Goal: Task Accomplishment & Management: Complete application form

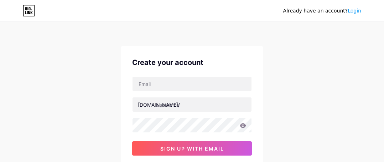
click at [285, 59] on div "Already have an account? Login Create your account bio.link/ sign up with email…" at bounding box center [192, 136] width 384 height 272
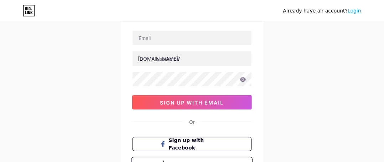
scroll to position [39, 0]
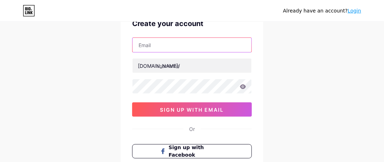
click at [186, 46] on input "text" at bounding box center [191, 45] width 119 height 14
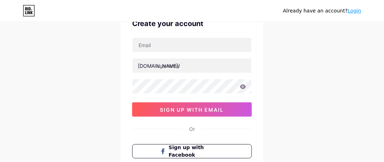
click at [158, 55] on div "bio.link/ 0cAFcWeA5GSwM4d2FLNWuTu-Af49Lbr-UMGk7xKd0m6cZUxIt7jPVwepxnQWGmPPh-6_4…" at bounding box center [192, 76] width 120 height 79
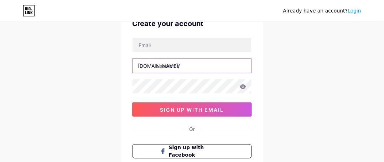
click at [167, 65] on input "text" at bounding box center [191, 65] width 119 height 14
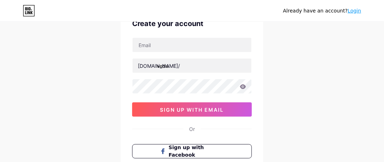
click at [119, 67] on div "Already have an account? Login Create your account bio.link/ vedu 0cAFcWeA5GSwM…" at bounding box center [192, 97] width 384 height 272
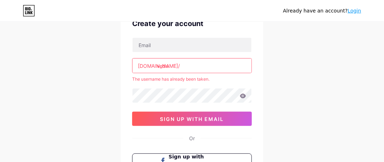
click at [173, 64] on input "vedu" at bounding box center [191, 65] width 119 height 14
click at [126, 70] on div "Create your account bio.link/ veduapk The username has already been taken. 0cAF…" at bounding box center [192, 103] width 142 height 192
click at [189, 68] on input "veduapk" at bounding box center [191, 65] width 119 height 14
click at [118, 90] on div "Already have an account? Login Create your account bio.link/ veduapp The userna…" at bounding box center [192, 102] width 384 height 282
click at [182, 64] on input "veduapp" at bounding box center [191, 65] width 119 height 14
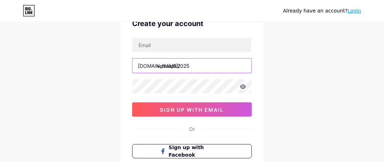
type input "veduapk2025"
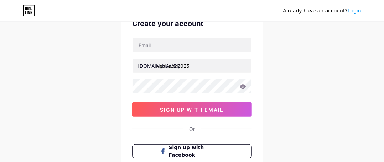
click at [94, 122] on div "Already have an account? Login Create your account bio.link/ veduapk2025 0cAFcW…" at bounding box center [192, 97] width 384 height 272
click at [128, 60] on div "Create your account bio.link/ veduapk2025 0cAFcWeA5GSwM4d2FLNWuTu-Af49Lbr-UMGk7…" at bounding box center [192, 98] width 142 height 183
click at [116, 82] on div "Already have an account? Login Create your account bio.link/ veduapk2025 0cAFcW…" at bounding box center [192, 97] width 384 height 272
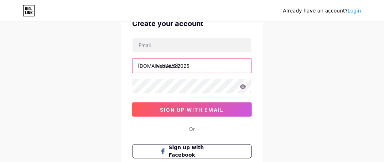
click at [197, 62] on input "veduapk2025" at bounding box center [191, 65] width 119 height 14
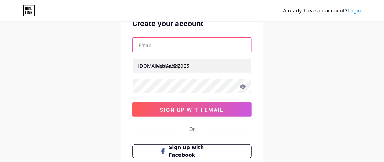
click at [188, 47] on input "text" at bounding box center [191, 45] width 119 height 14
type input "ananyaabachan2005@gmail.com"
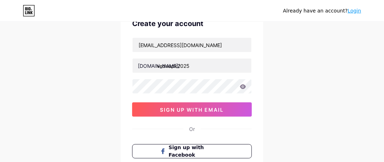
click at [271, 62] on div "Already have an account? Login Create your account ananyaabachan2005@gmail.com …" at bounding box center [192, 97] width 384 height 272
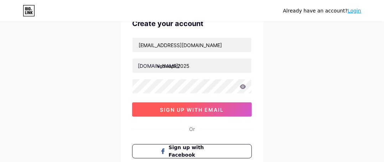
click at [210, 108] on span "sign up with email" at bounding box center [192, 109] width 64 height 6
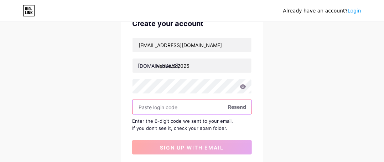
click at [165, 111] on input "text" at bounding box center [191, 107] width 119 height 14
paste input "488400"
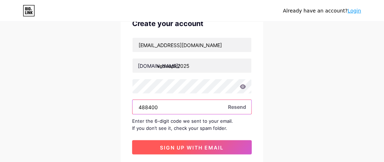
type input "488400"
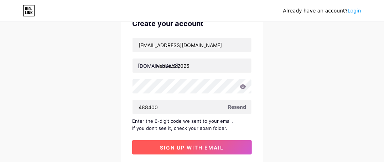
click at [179, 146] on span "sign up with email" at bounding box center [192, 147] width 64 height 6
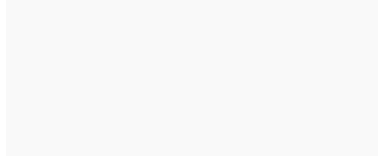
scroll to position [0, 0]
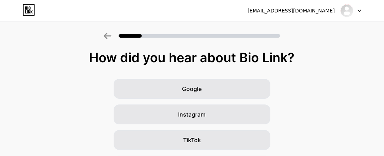
click at [295, 64] on div "How did you hear about Bio Link?" at bounding box center [192, 58] width 377 height 14
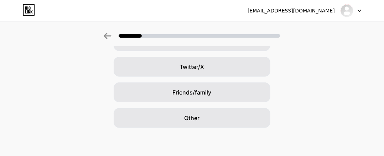
scroll to position [151, 0]
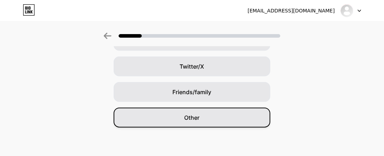
click at [247, 119] on div "Other" at bounding box center [192, 118] width 157 height 20
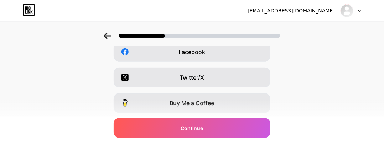
scroll to position [128, 0]
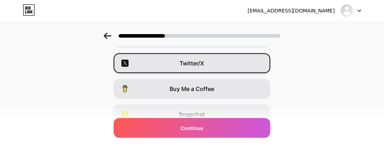
click at [249, 65] on div "Twitter/X" at bounding box center [192, 63] width 157 height 20
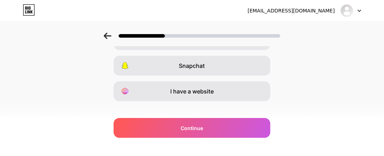
scroll to position [186, 0]
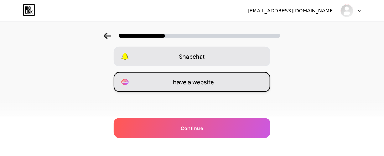
click at [251, 79] on div "I have a website" at bounding box center [192, 82] width 157 height 20
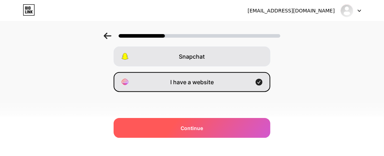
click at [226, 128] on div "Continue" at bounding box center [192, 128] width 157 height 20
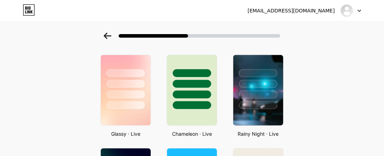
scroll to position [228, 0]
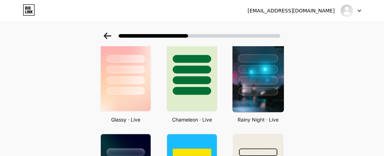
click at [259, 94] on div at bounding box center [258, 92] width 40 height 8
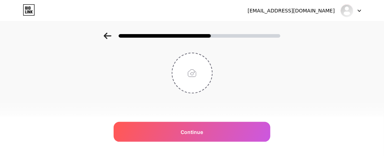
scroll to position [42, 0]
click at [293, 82] on div "Upload your profile picture Continue" at bounding box center [192, 59] width 384 height 137
click at [205, 78] on input "file" at bounding box center [192, 72] width 40 height 40
type input "C:\fakepath\VEDU FAVICON.png"
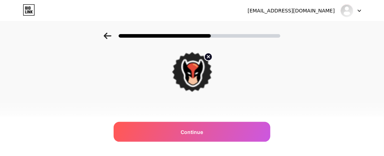
click at [211, 56] on circle at bounding box center [208, 57] width 8 height 8
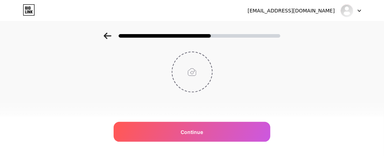
click at [198, 69] on input "file" at bounding box center [192, 72] width 40 height 40
type input "C:\fakepath\3.webp"
click at [212, 55] on circle at bounding box center [208, 57] width 8 height 8
click at [200, 66] on input "file" at bounding box center [192, 72] width 40 height 40
type input "C:\fakepath\vedu-apk.png"
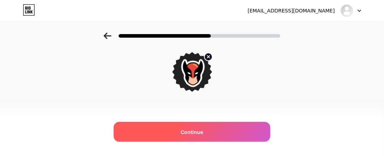
click at [235, 132] on div "Continue" at bounding box center [192, 132] width 157 height 20
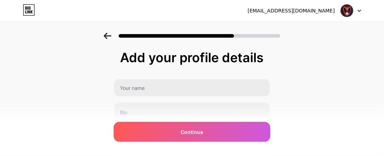
click at [284, 84] on div "Add your profile details 0/255 Continue Error" at bounding box center [192, 114] width 384 height 163
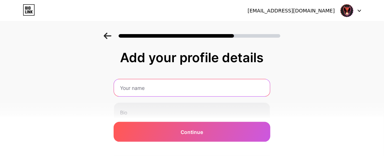
click at [249, 90] on input "text" at bounding box center [192, 87] width 156 height 17
type input "Vedu apk"
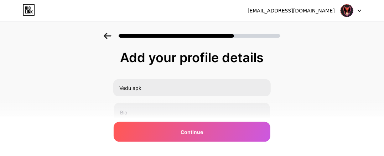
click at [110, 95] on div "Add your profile details Vedu apk 0/255 Continue Error" at bounding box center [192, 114] width 384 height 163
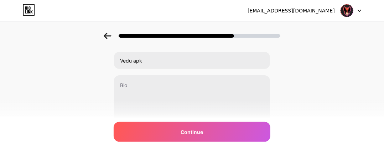
scroll to position [43, 0]
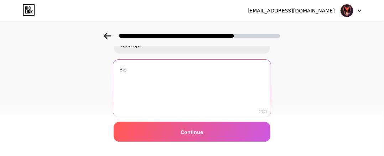
click at [154, 87] on textarea at bounding box center [191, 89] width 157 height 58
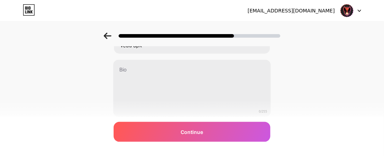
click at [313, 40] on div at bounding box center [192, 33] width 384 height 25
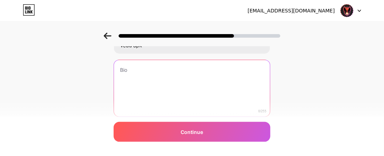
click at [134, 82] on textarea at bounding box center [192, 88] width 156 height 57
paste textarea "Vedu App is a free streaming platform offering HD and 4K movies, web series, dr…"
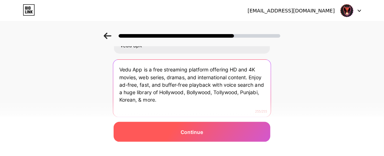
type textarea "Vedu App is a free streaming platform offering HD and 4K movies, web series, dr…"
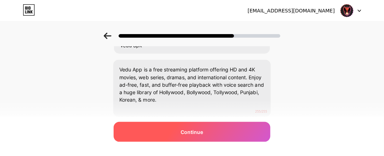
click at [180, 128] on div "Continue" at bounding box center [192, 132] width 157 height 20
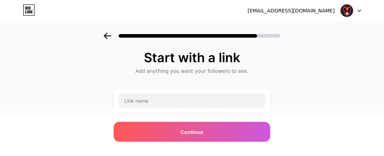
click at [100, 79] on div "Start with a link Add anything you want your followers to see. + Add another So…" at bounding box center [192, 158] width 384 height 250
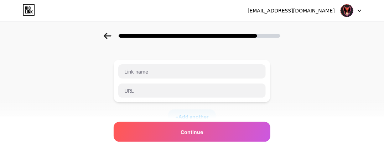
scroll to position [28, 0]
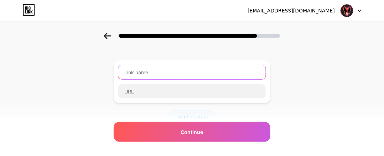
click at [139, 69] on input "text" at bounding box center [191, 72] width 147 height 14
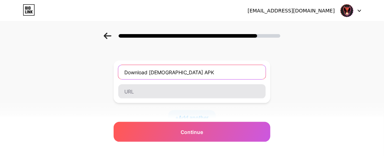
type input "Download Vedu APK"
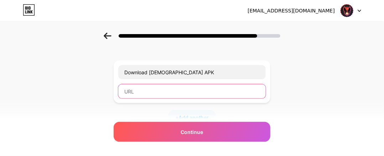
click at [141, 92] on input "text" at bounding box center [191, 91] width 147 height 14
click at [148, 90] on input "text" at bounding box center [191, 91] width 147 height 14
paste input "https://vduapkdl.com/"
type input "https://vduapkdl.com/"
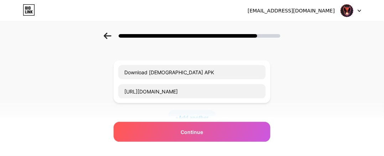
click at [103, 76] on div "Start with a link Add anything you want your followers to see. Download Vedu AP…" at bounding box center [192, 129] width 384 height 250
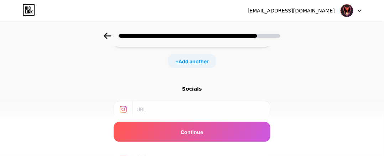
scroll to position [69, 0]
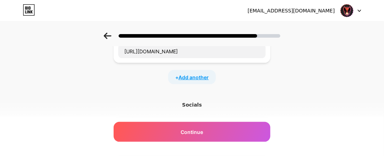
click at [184, 77] on span "Add another" at bounding box center [193, 77] width 30 height 7
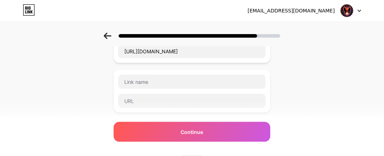
click at [88, 82] on div "Start with a link Add anything you want your followers to see. Download Vedu AP…" at bounding box center [192, 114] width 384 height 300
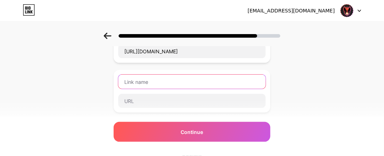
click at [128, 82] on input "text" at bounding box center [191, 82] width 147 height 14
type input "Vedu on PC"
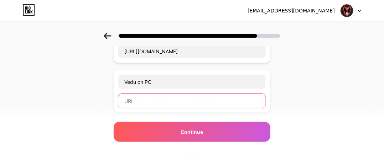
click at [135, 102] on input "text" at bounding box center [191, 101] width 147 height 14
paste input "https://vduapkdl.com/vedu-for-pc/"
type input "https://vduapkdl.com/vedu-for-pc/"
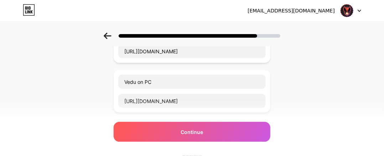
click at [105, 96] on div "Start with a link Add anything you want your followers to see. Download Vedu AP…" at bounding box center [192, 114] width 384 height 300
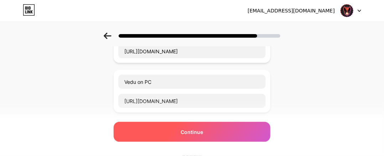
click at [206, 129] on div "Continue" at bounding box center [192, 132] width 157 height 20
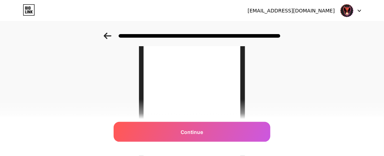
scroll to position [0, 0]
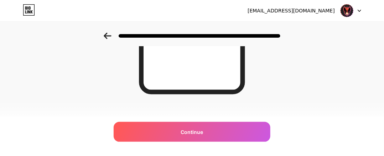
scroll to position [201, 0]
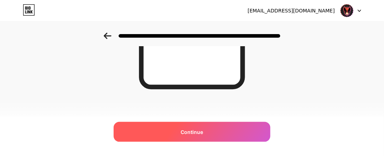
click at [237, 132] on div "Continue" at bounding box center [192, 132] width 157 height 20
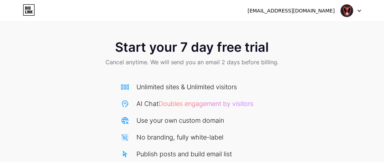
click at [383, 142] on div "Start your 7 day free trial Cancel anytime. We will send you an email 2 days be…" at bounding box center [192, 145] width 384 height 225
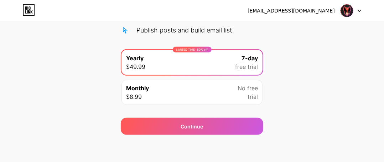
scroll to position [124, 0]
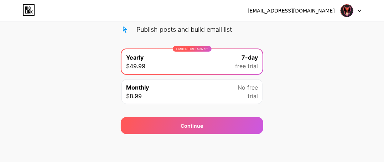
click at [285, 65] on div "Start your 7 day free trial Cancel anytime. We will send you an email 2 days be…" at bounding box center [192, 20] width 384 height 225
click at [282, 74] on div "Start your 7 day free trial Cancel anytime. We will send you an email 2 days be…" at bounding box center [192, 20] width 384 height 225
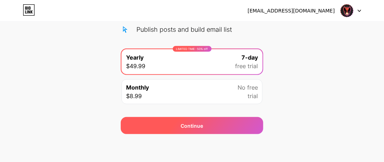
click at [205, 125] on div "Continue" at bounding box center [192, 125] width 142 height 17
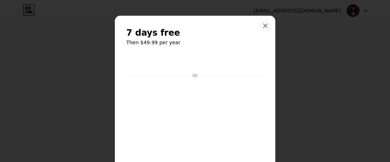
click at [262, 28] on icon at bounding box center [265, 26] width 6 height 6
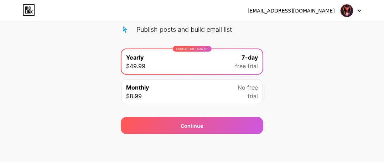
click at [284, 113] on div "Start your 7 day free trial Cancel anytime. We will send you an email 2 days be…" at bounding box center [192, 20] width 384 height 225
click at [225, 90] on div "Monthly $8.99 No free trial" at bounding box center [191, 91] width 141 height 25
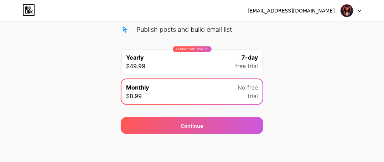
click at [301, 100] on div "Start your 7 day free trial Cancel anytime. We will send you an email 2 days be…" at bounding box center [192, 20] width 384 height 225
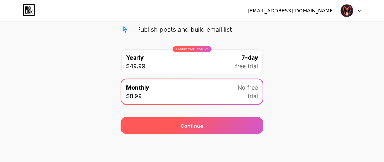
click at [245, 127] on div "Continue" at bounding box center [192, 125] width 142 height 17
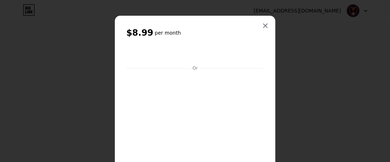
click at [264, 67] on div "$8.99 per month Or Subscribe" at bounding box center [195, 139] width 160 height 247
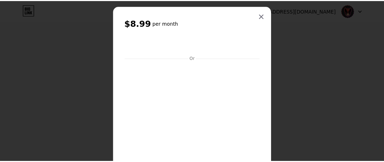
scroll to position [0, 0]
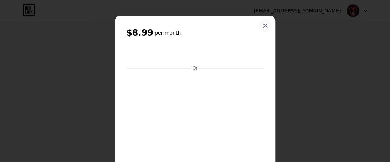
click at [262, 27] on icon at bounding box center [265, 26] width 6 height 6
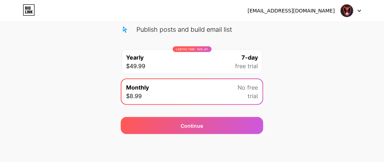
click at [303, 94] on div "Start your 7 day free trial Cancel anytime. We will send you an email 2 days be…" at bounding box center [192, 20] width 384 height 225
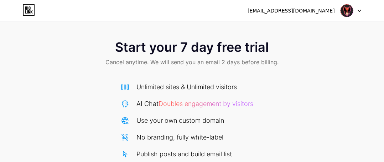
click at [298, 91] on div "Start your 7 day free trial Cancel anytime. We will send you an email 2 days be…" at bounding box center [192, 145] width 384 height 225
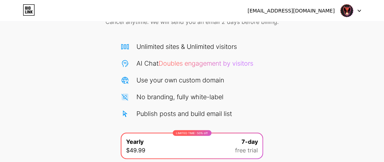
scroll to position [124, 0]
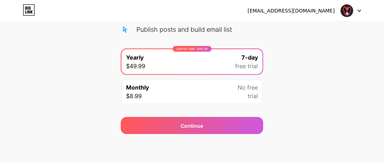
click at [360, 13] on div at bounding box center [350, 10] width 21 height 13
click at [323, 85] on div "Start your 7 day free trial Cancel anytime. We will send you an email 2 days be…" at bounding box center [192, 20] width 384 height 225
click at [285, 102] on div "Start your 7 day free trial Cancel anytime. We will send you an email 2 days be…" at bounding box center [192, 20] width 384 height 225
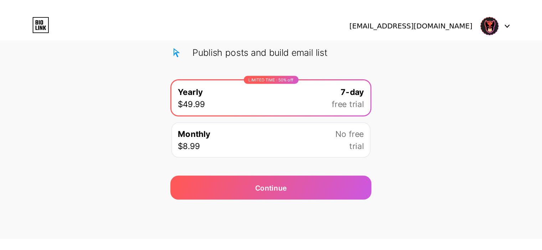
scroll to position [36, 0]
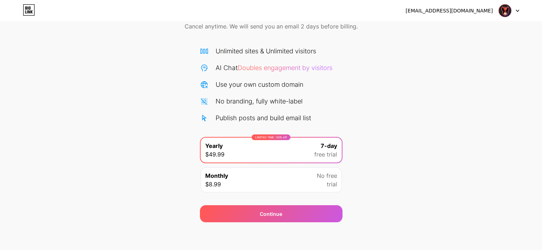
click at [100, 82] on div "Start your 7 day free trial Cancel anytime. We will send you an email 2 days be…" at bounding box center [271, 109] width 542 height 225
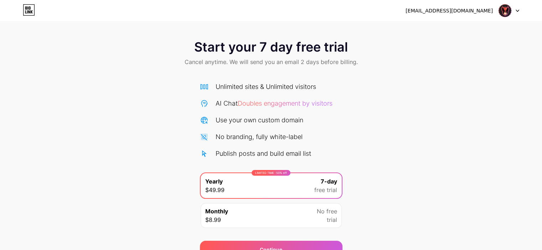
click at [515, 9] on div at bounding box center [508, 10] width 21 height 13
click at [453, 33] on li "Logout" at bounding box center [474, 29] width 88 height 19
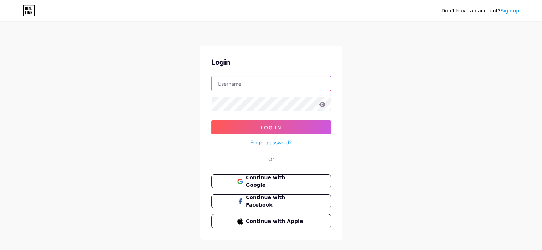
type input "[EMAIL_ADDRESS][DOMAIN_NAME]"
click at [387, 178] on div "Don't have an account? Sign up Login ananyaabachan2005@gmail.com Log In Forgot …" at bounding box center [271, 131] width 542 height 263
click at [313, 178] on button "Continue with Google" at bounding box center [270, 181] width 121 height 15
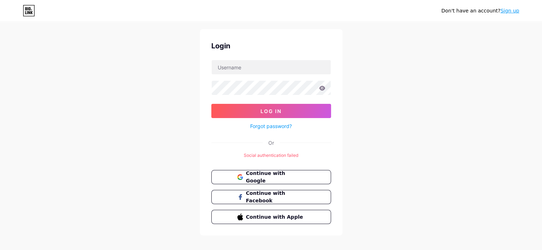
scroll to position [24, 0]
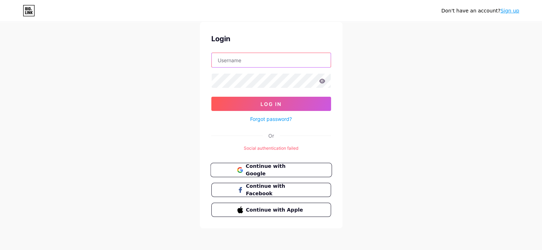
type input "[EMAIL_ADDRESS][DOMAIN_NAME]"
click at [298, 170] on span "Continue with Google" at bounding box center [274, 170] width 59 height 15
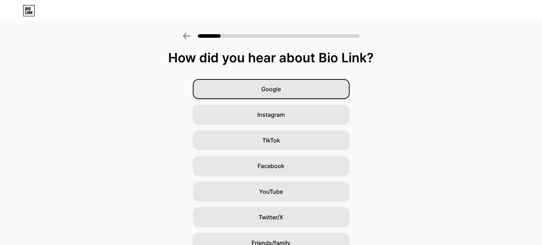
click at [269, 93] on span "Google" at bounding box center [271, 89] width 20 height 9
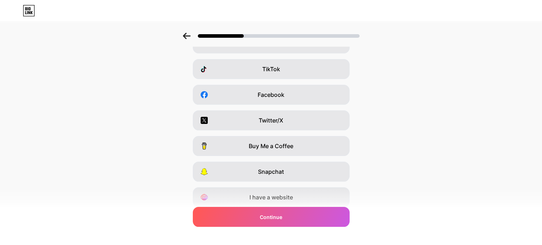
scroll to position [98, 0]
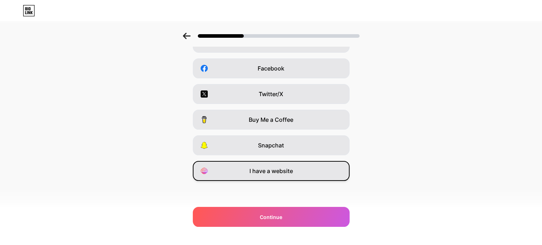
click at [325, 172] on div "I have a website" at bounding box center [271, 171] width 157 height 20
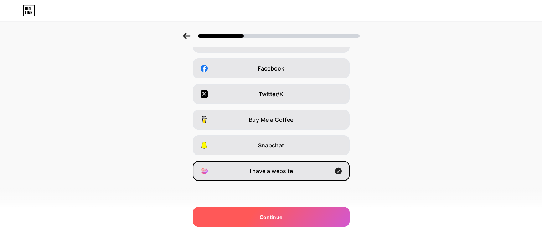
click at [319, 215] on div "Continue" at bounding box center [271, 217] width 157 height 20
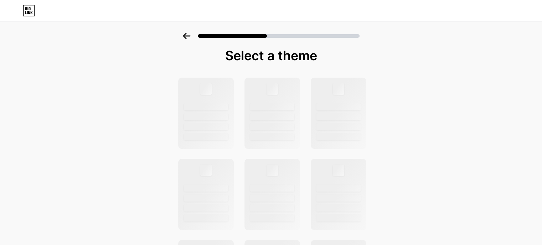
scroll to position [0, 0]
click at [196, 120] on div at bounding box center [206, 118] width 46 height 7
click at [199, 122] on div at bounding box center [205, 115] width 57 height 73
